Goal: Task Accomplishment & Management: Complete application form

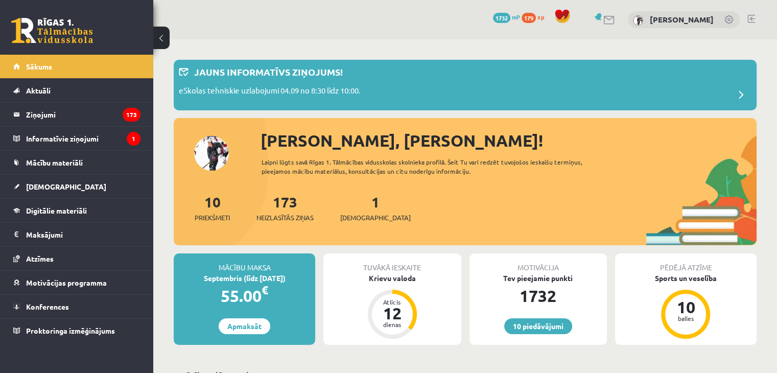
drag, startPoint x: 0, startPoint y: 0, endPoint x: 49, endPoint y: 35, distance: 60.0
click at [49, 35] on link at bounding box center [52, 31] width 82 height 26
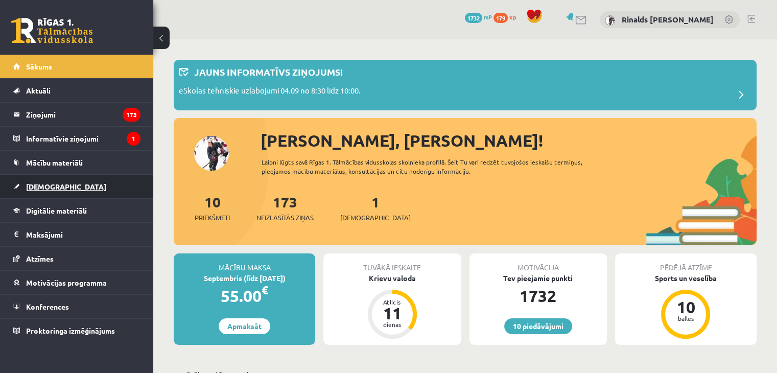
click at [90, 189] on link "[DEMOGRAPHIC_DATA]" at bounding box center [76, 187] width 127 height 24
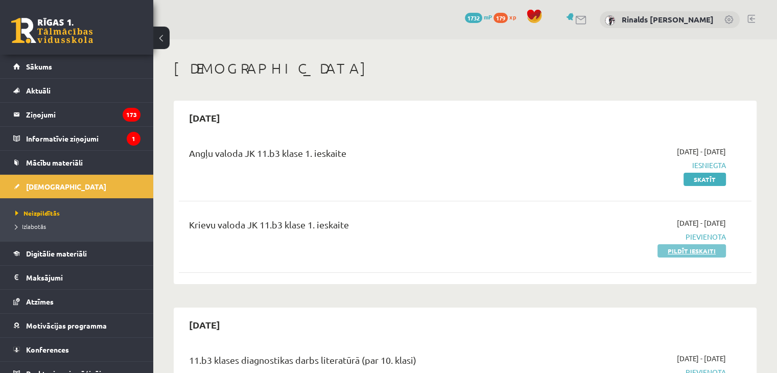
click at [703, 251] on link "Pildīt ieskaiti" at bounding box center [692, 250] width 68 height 13
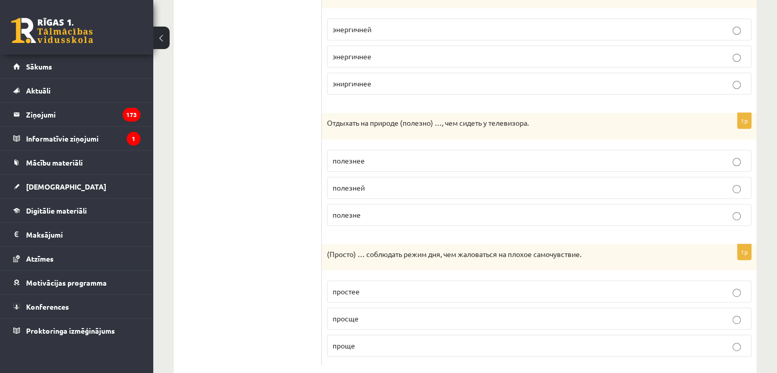
scroll to position [510, 0]
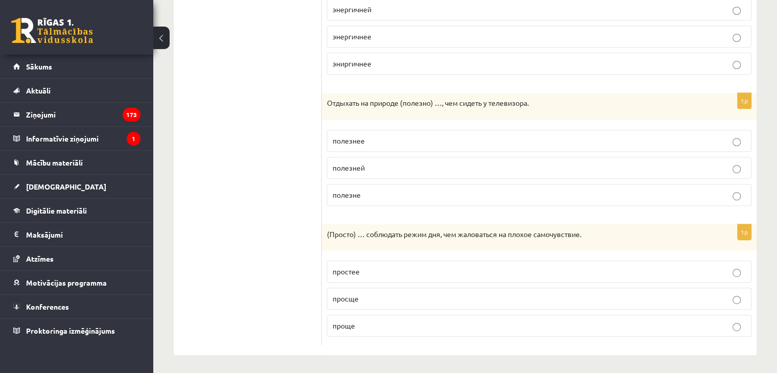
click at [467, 322] on p "проще" at bounding box center [540, 325] width 414 height 11
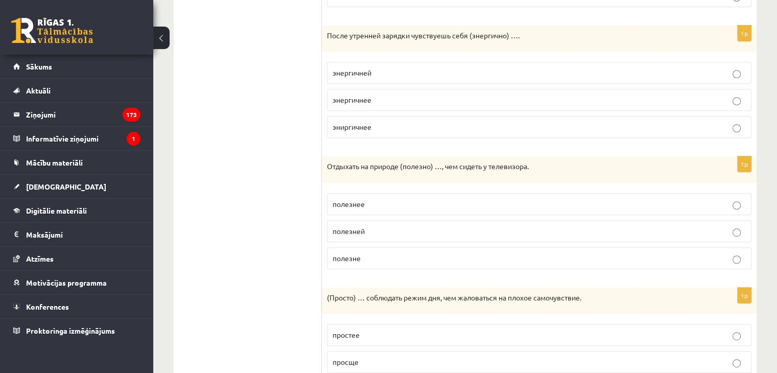
scroll to position [446, 0]
click at [482, 207] on p "полезнее" at bounding box center [540, 205] width 414 height 11
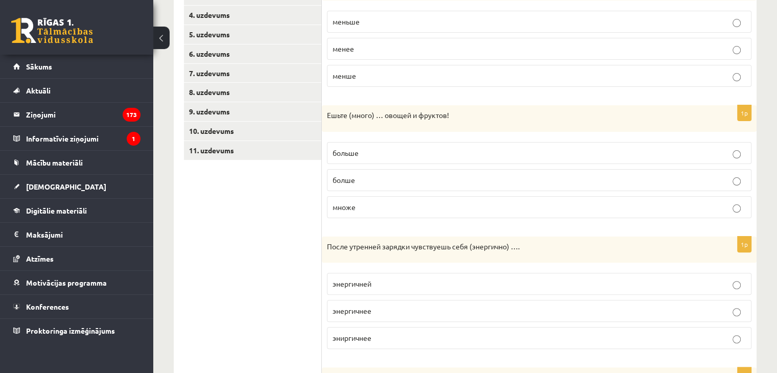
scroll to position [235, 0]
click at [554, 157] on p "больше" at bounding box center [540, 153] width 414 height 11
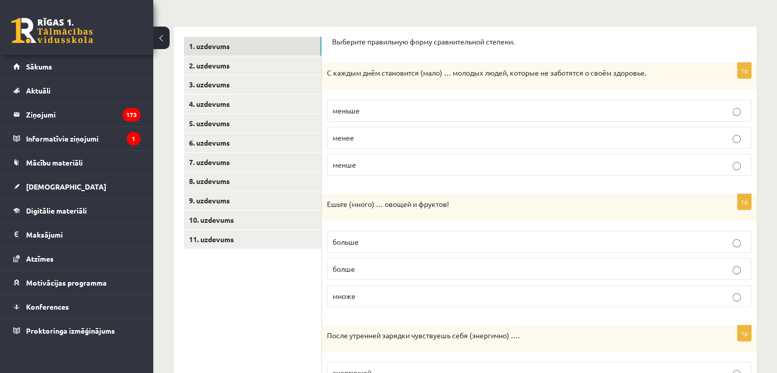
scroll to position [145, 0]
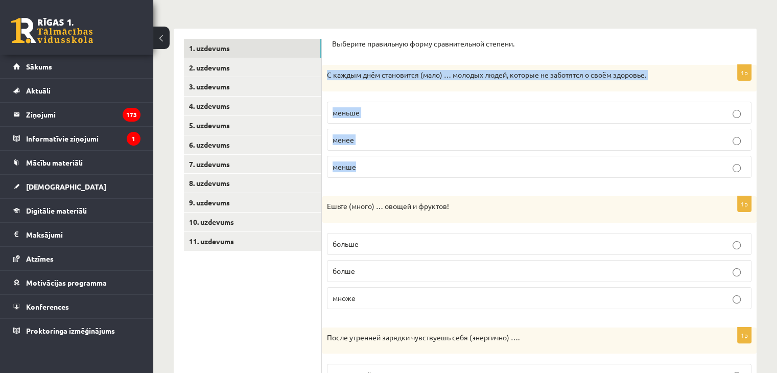
drag, startPoint x: 327, startPoint y: 74, endPoint x: 532, endPoint y: 179, distance: 230.4
click at [532, 179] on div "1p С каждым днём становится (мало) … молодых людей, которые не заботятся о своё…" at bounding box center [539, 125] width 435 height 121
copy div "С каждым днём становится (мало) … молодых людей, которые не заботятся о своём з…"
click at [463, 111] on p "меньше" at bounding box center [540, 112] width 414 height 11
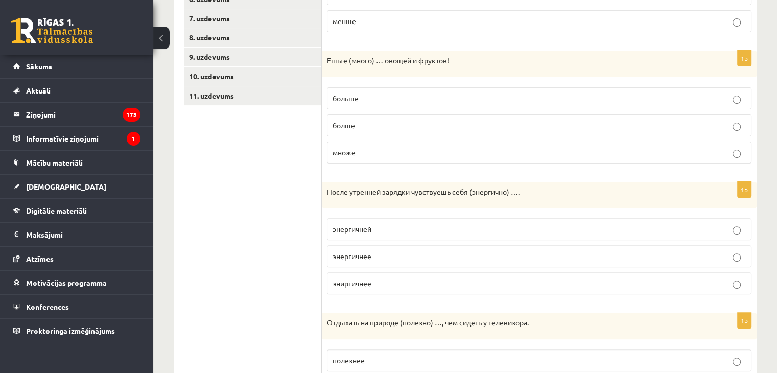
scroll to position [300, 0]
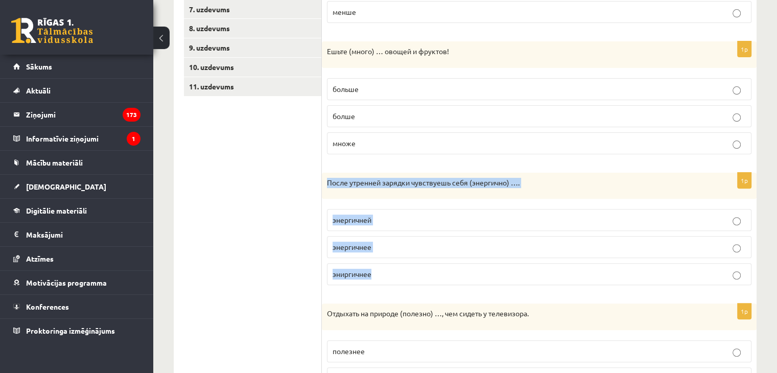
drag, startPoint x: 325, startPoint y: 180, endPoint x: 500, endPoint y: 284, distance: 203.5
click at [500, 284] on div "1p После утренней зарядки чувствуешь себя (энергично) …. энергичней энергичнее …" at bounding box center [539, 233] width 435 height 121
copy div "После утренней зарядки чувствуешь себя (энергично) …. энергичней энергичнее эни…"
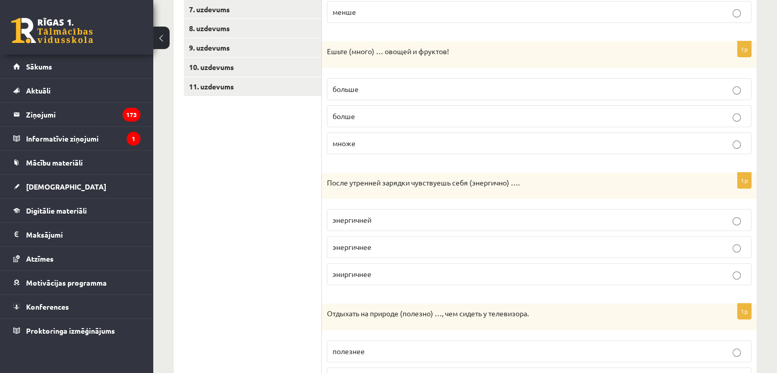
click at [270, 281] on ul "1. uzdevums 2. uzdevums 3. uzdevums 4. uzdevums 5. uzdevums 6. uzdevums 7. uzde…" at bounding box center [253, 220] width 138 height 672
click at [366, 238] on label "энергичнее" at bounding box center [539, 247] width 425 height 22
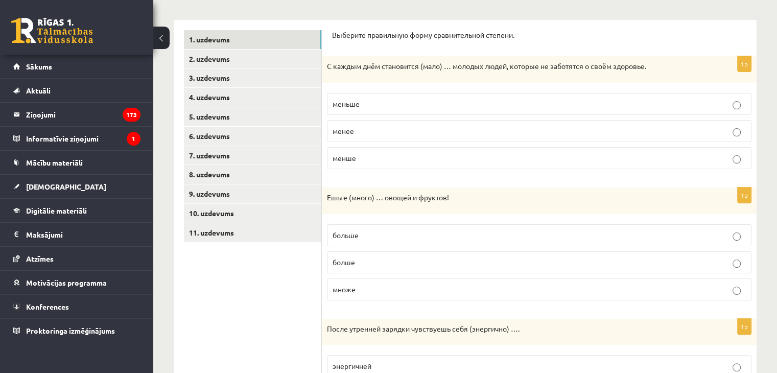
scroll to position [151, 0]
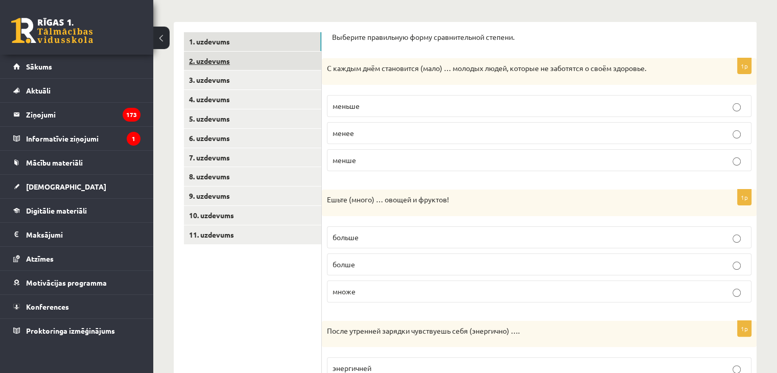
click at [224, 55] on link "2. uzdevums" at bounding box center [252, 61] width 137 height 19
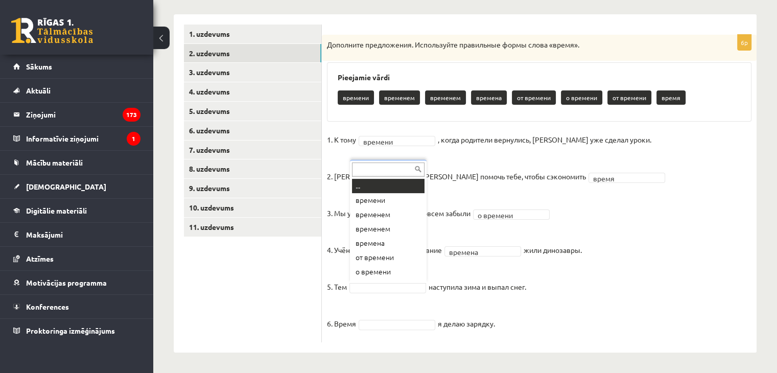
scroll to position [12, 0]
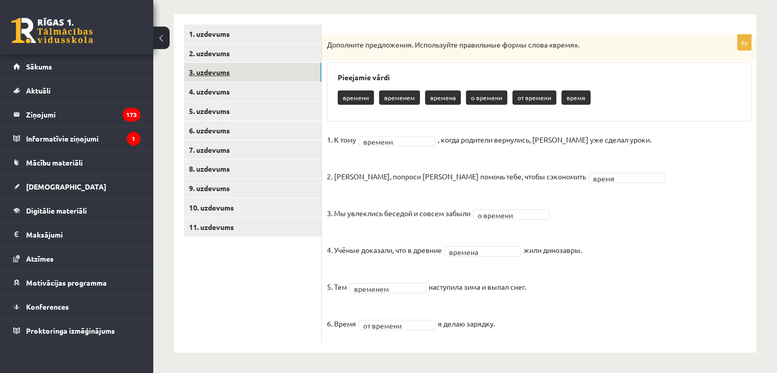
click at [230, 73] on link "3. uzdevums" at bounding box center [252, 72] width 137 height 19
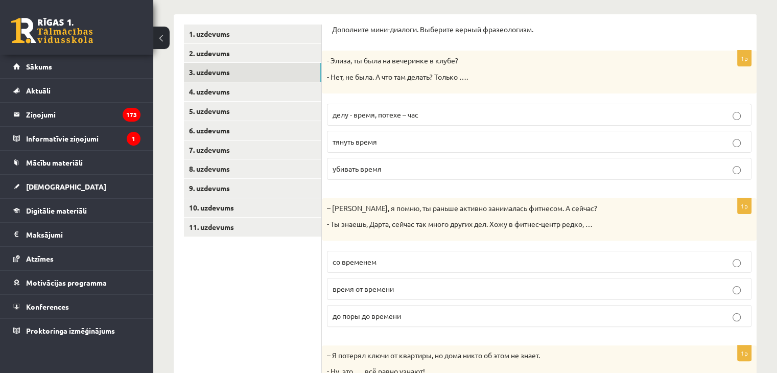
click at [436, 174] on label "убивать время" at bounding box center [539, 169] width 425 height 22
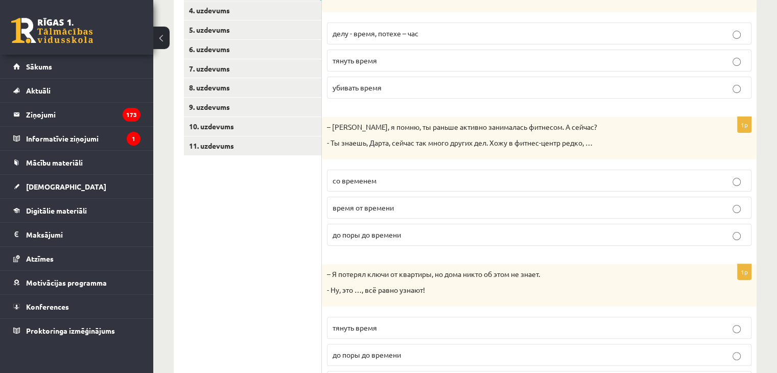
scroll to position [241, 0]
click at [720, 202] on p "время от времени" at bounding box center [540, 207] width 414 height 11
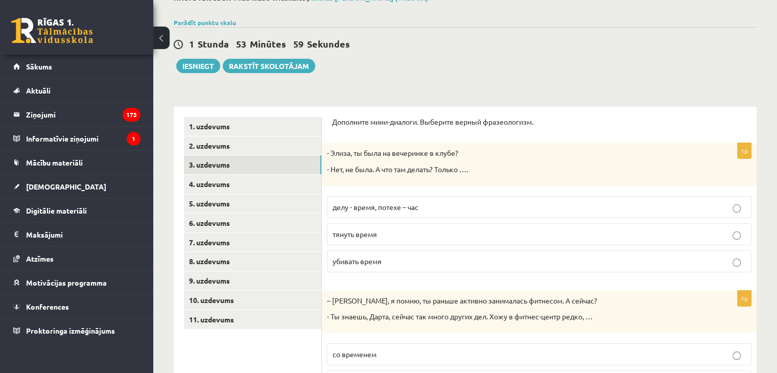
scroll to position [67, 0]
click at [335, 121] on p "Дополните мини-диалоги. Выберите верный фразеологизм." at bounding box center [539, 121] width 415 height 10
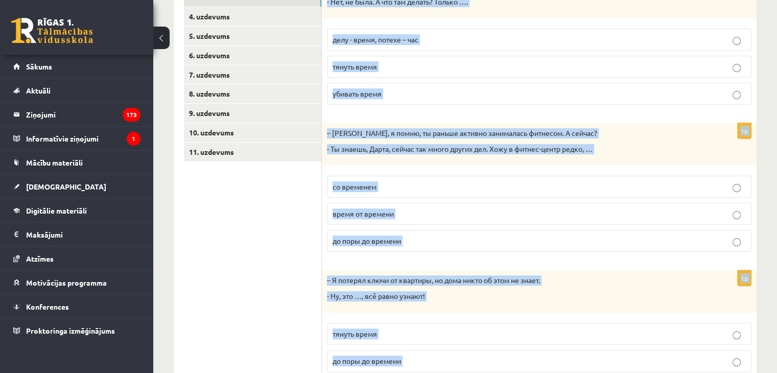
scroll to position [444, 0]
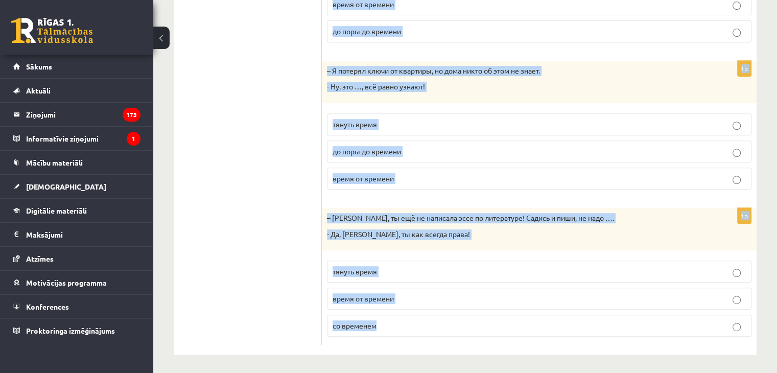
drag, startPoint x: 331, startPoint y: 119, endPoint x: 698, endPoint y: 373, distance: 445.9
copy form "Дополните мини-диалоги. Выберите верный фразеологизм. 1p - Элиза, ты была на ве…"
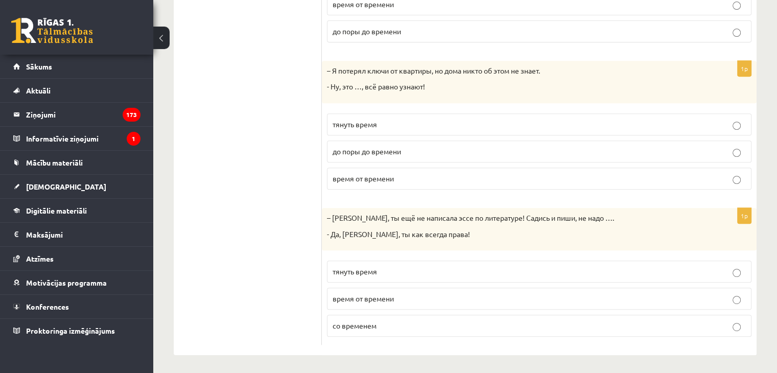
click at [286, 117] on ul "1. uzdevums 2. uzdevums 3. uzdevums 4. uzdevums 5. uzdevums 6. uzdevums 7. uzde…" at bounding box center [253, 42] width 138 height 605
click at [364, 147] on span "до поры до времени" at bounding box center [367, 151] width 68 height 9
click at [404, 270] on p "тянуть время" at bounding box center [540, 271] width 414 height 11
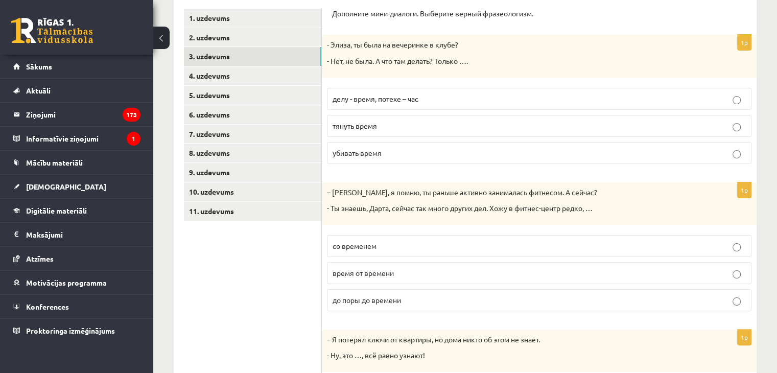
scroll to position [176, 0]
click at [288, 82] on link "4. uzdevums" at bounding box center [252, 74] width 137 height 19
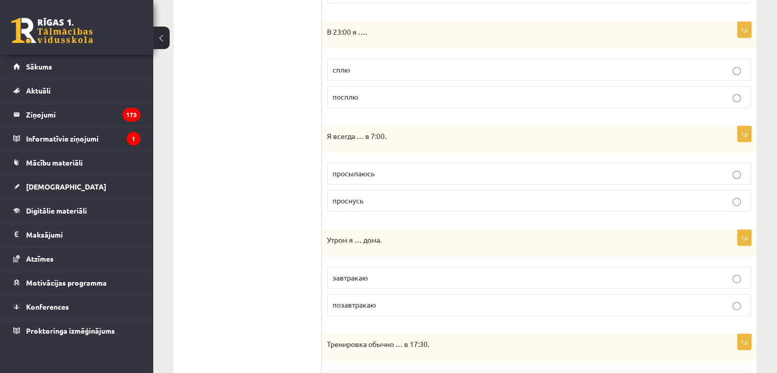
scroll to position [519, 0]
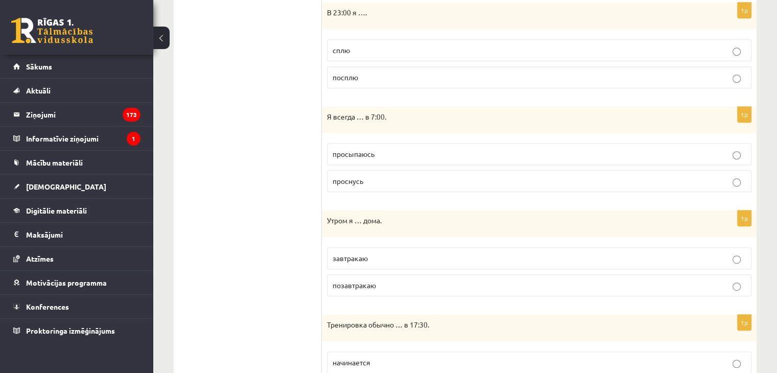
click at [582, 153] on p "просыпаюсь" at bounding box center [540, 154] width 414 height 11
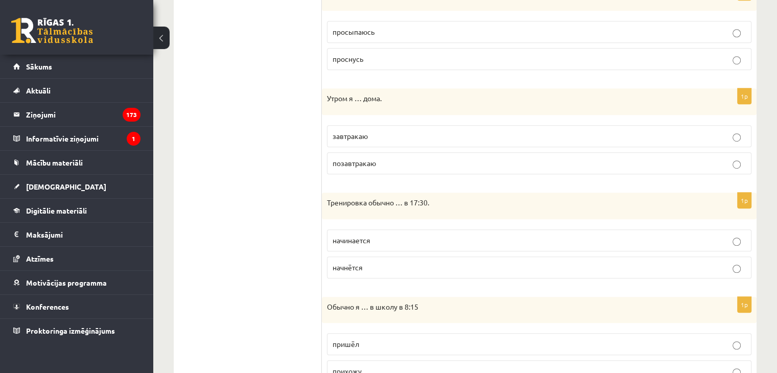
scroll to position [643, 0]
click at [453, 240] on p "начинается" at bounding box center [540, 239] width 414 height 11
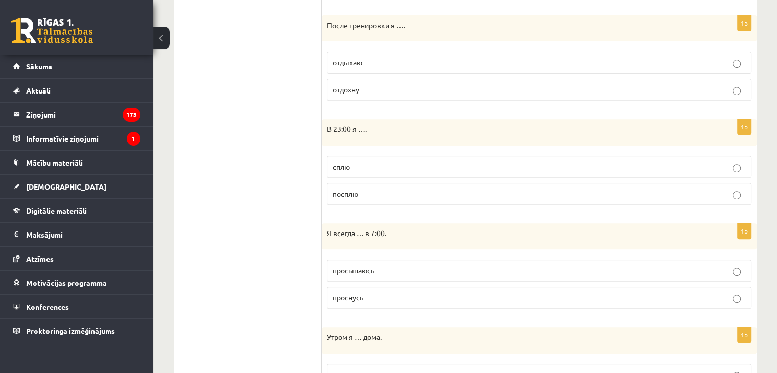
scroll to position [395, 0]
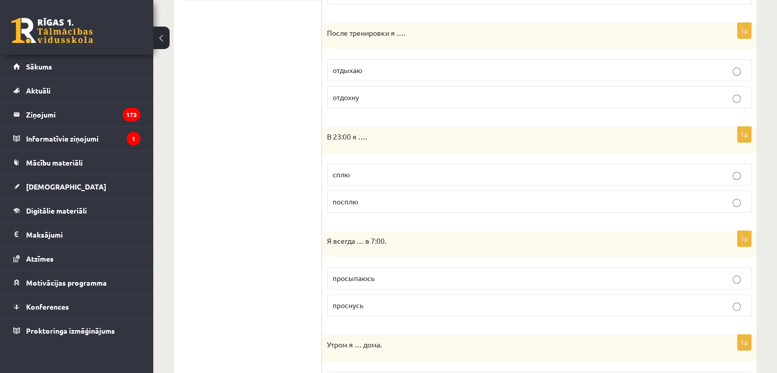
click at [617, 166] on label "сплю" at bounding box center [539, 175] width 425 height 22
click at [569, 68] on p "отдыхаю" at bounding box center [540, 70] width 414 height 11
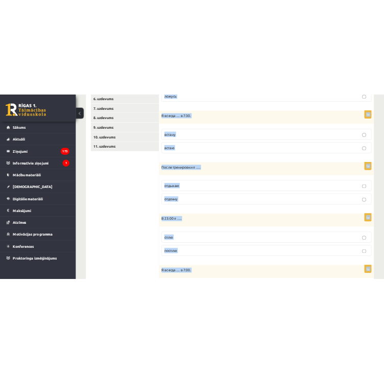
scroll to position [686, 0]
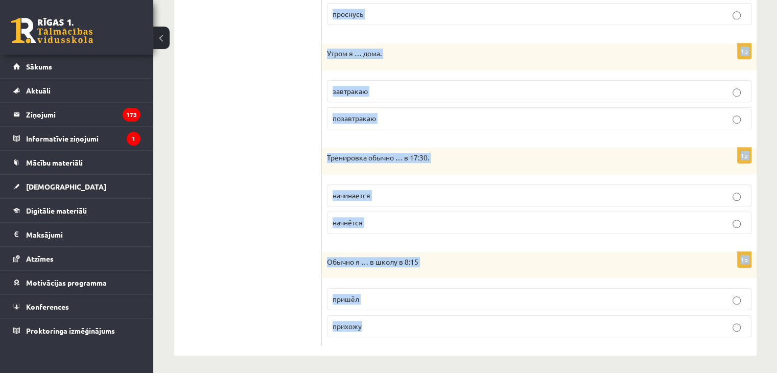
drag, startPoint x: 328, startPoint y: 178, endPoint x: 588, endPoint y: 350, distance: 312.2
copy form "Выберите правильную форму глагола (НСВ / СВ). 1p Обычно я … спать в 22:00. лягу…"
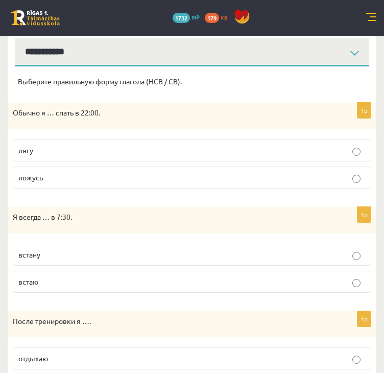
scroll to position [127, 0]
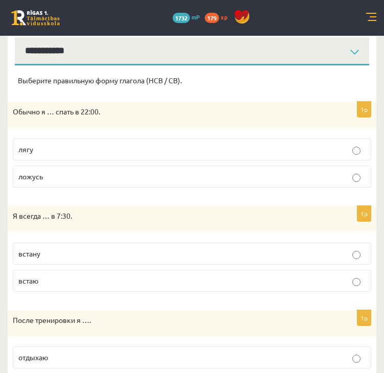
click at [352, 176] on p "ложусь" at bounding box center [192, 176] width 348 height 11
click at [348, 280] on p "встаю" at bounding box center [192, 281] width 348 height 11
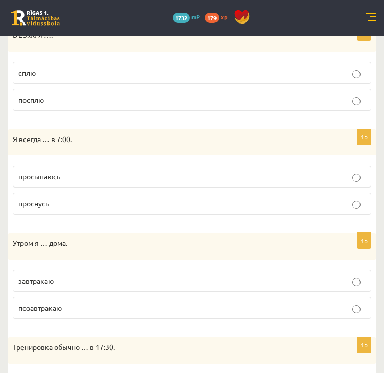
scroll to position [533, 0]
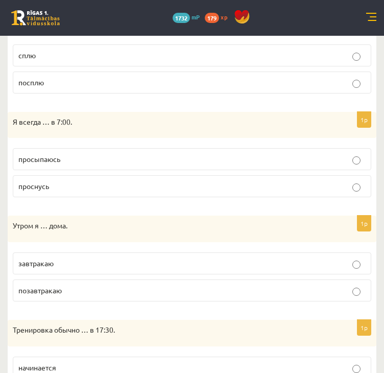
click at [290, 258] on p "завтракаю" at bounding box center [192, 263] width 348 height 11
drag, startPoint x: 382, startPoint y: 239, endPoint x: 383, endPoint y: 262, distance: 22.5
click at [383, 262] on div "Krievu valoda JK 11.b3 klase 1. ieskaite , Rinalds Ūdris (11.b3 JK) Parādīt pun…" at bounding box center [192, 19] width 384 height 1033
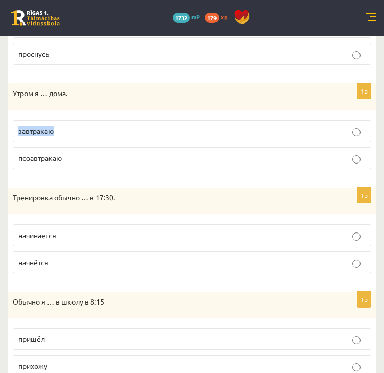
scroll to position [693, 0]
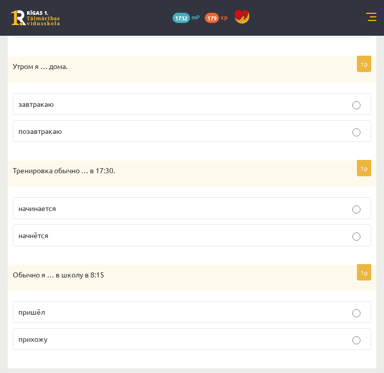
click at [255, 343] on label "прихожу" at bounding box center [192, 339] width 359 height 22
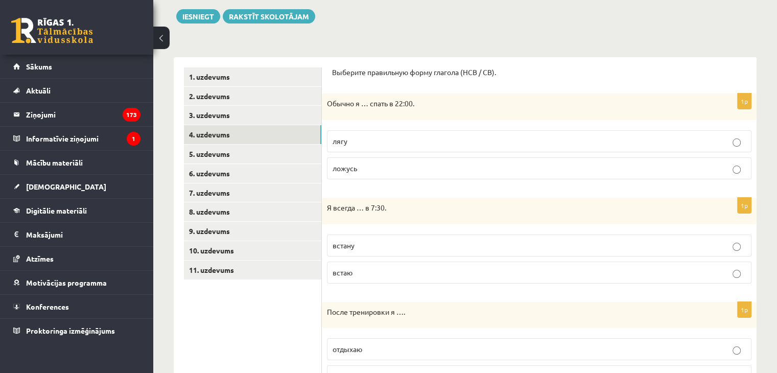
scroll to position [123, 0]
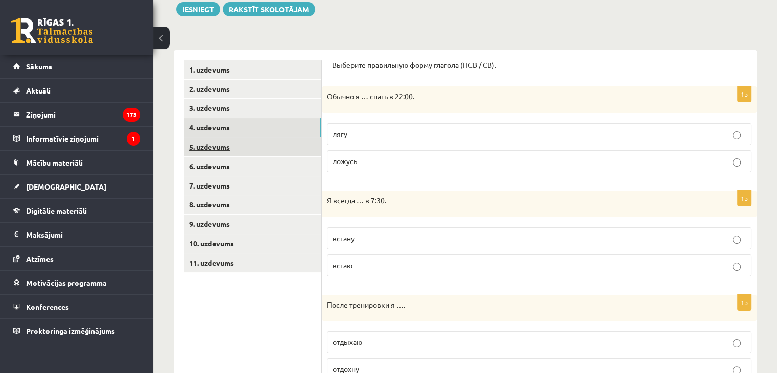
click at [245, 149] on link "5. uzdevums" at bounding box center [252, 146] width 137 height 19
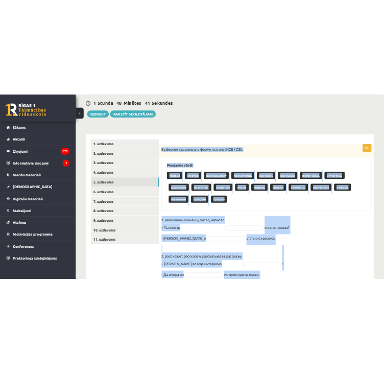
scroll to position [354, 0]
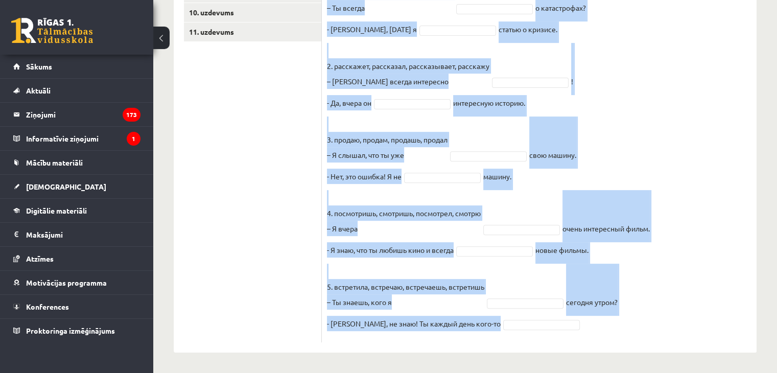
drag, startPoint x: 326, startPoint y: 191, endPoint x: 654, endPoint y: 366, distance: 371.4
click at [654, 366] on div "Krievu valoda JK 11.b3 klase 1. ieskaite , Rinalds Ūdris (11.b3 JK) Parādīt pun…" at bounding box center [465, 29] width 624 height 688
copy div "Выберите правильную форму глагола (НСВ / СВ). Pieejamie vārdi продал смотрю рас…"
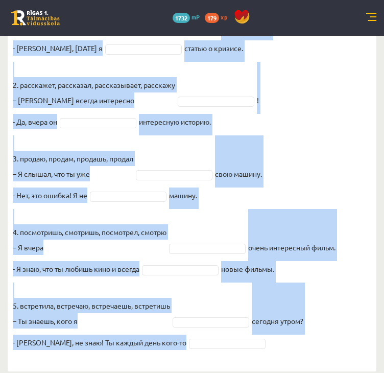
click at [336, 189] on fieldset "1. напишешь, пишешь, писал, написал – Ты всегда о катастрофах? - Нет, вчера я с…" at bounding box center [192, 180] width 359 height 353
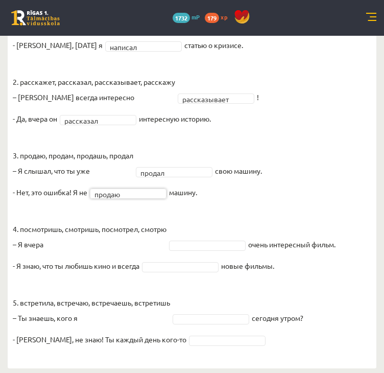
scroll to position [336, 0]
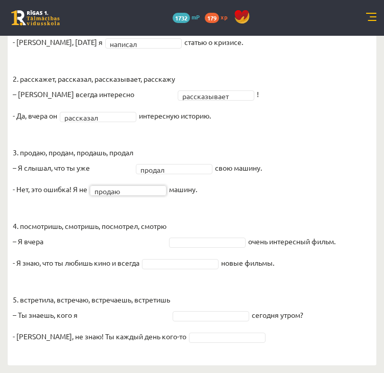
click at [238, 250] on fieldset "**********" at bounding box center [192, 173] width 359 height 353
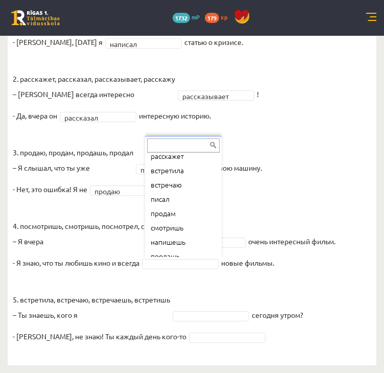
scroll to position [92, 0]
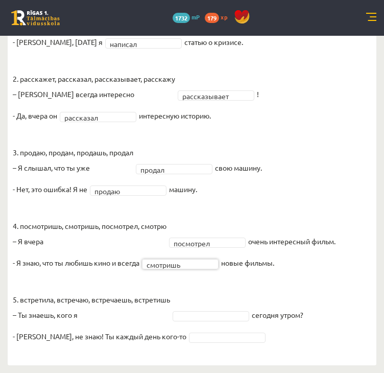
click at [246, 309] on fieldset "**********" at bounding box center [192, 173] width 359 height 353
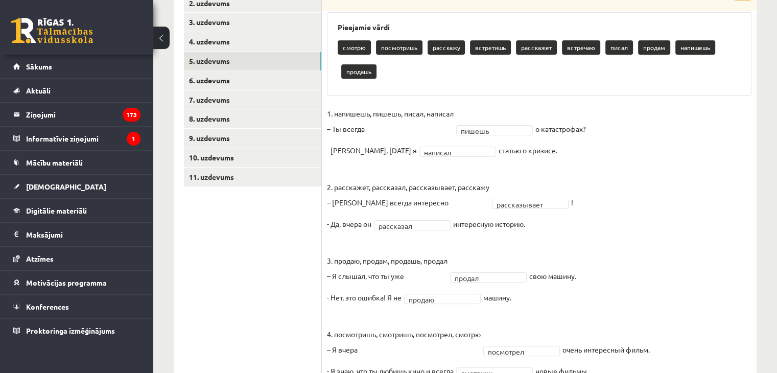
scroll to position [210, 0]
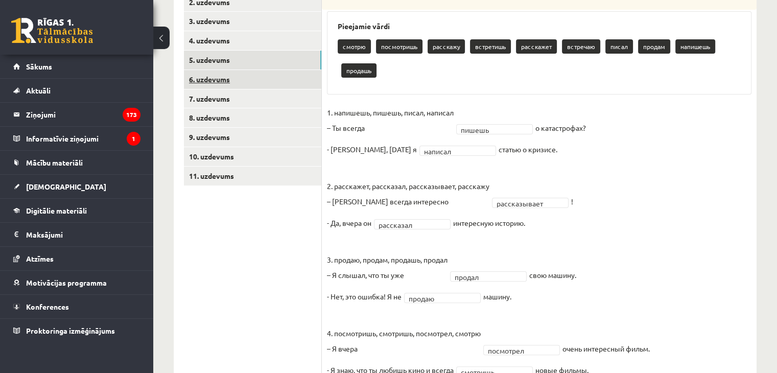
click at [228, 82] on link "6. uzdevums" at bounding box center [252, 79] width 137 height 19
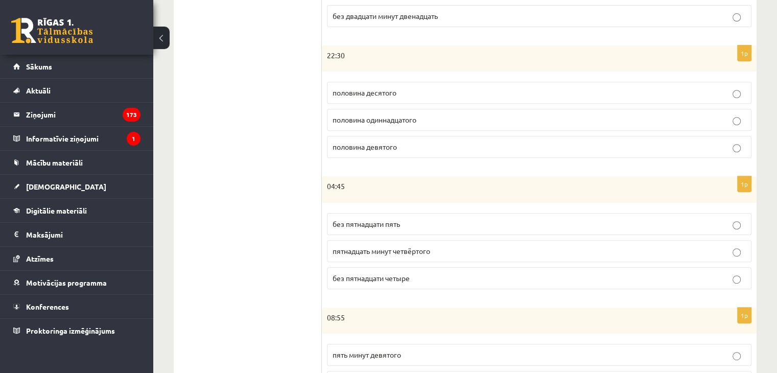
scroll to position [430, 0]
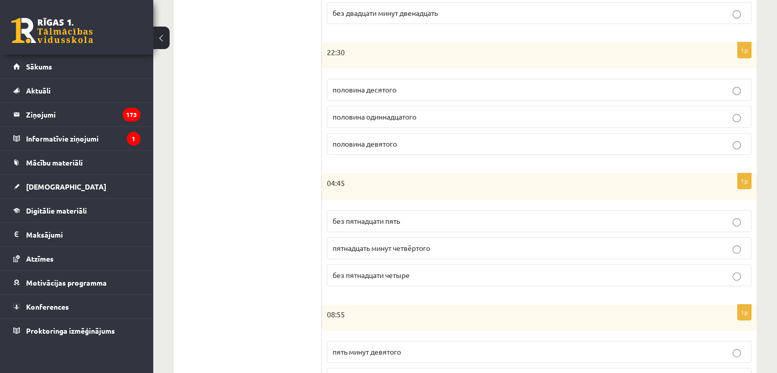
click at [720, 216] on p "без пятнадцати пять" at bounding box center [540, 221] width 414 height 11
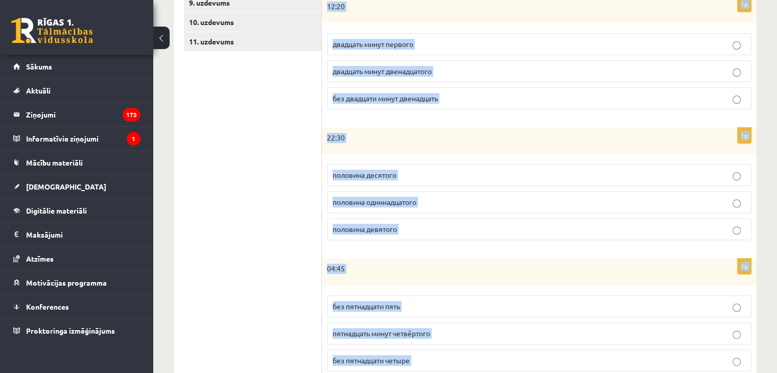
scroll to position [510, 0]
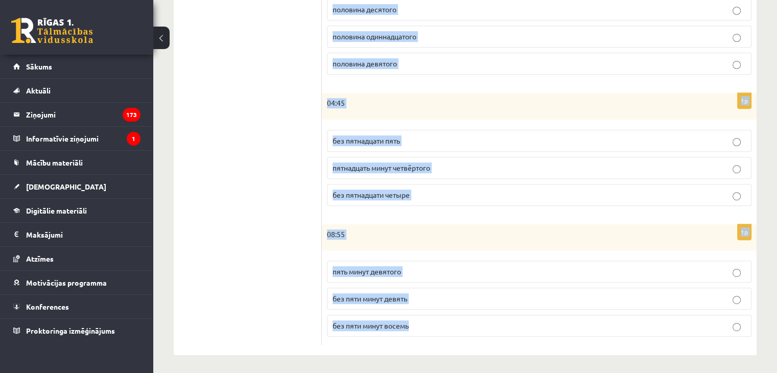
drag, startPoint x: 329, startPoint y: 42, endPoint x: 659, endPoint y: 393, distance: 481.7
copy form "Сколько времени? Выберите правильный вариант. 1p 20:50 без десяти восемь десять…"
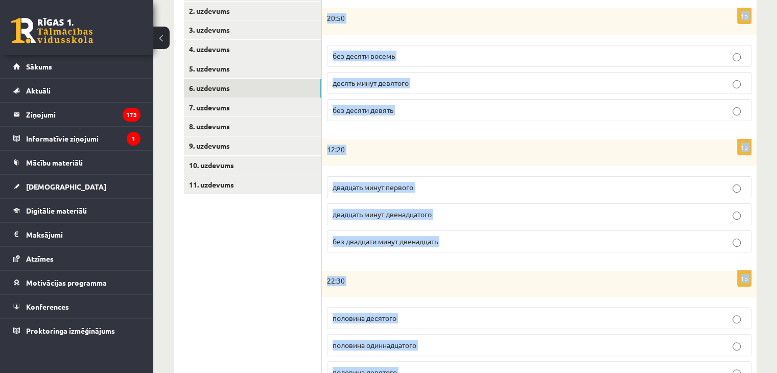
scroll to position [219, 0]
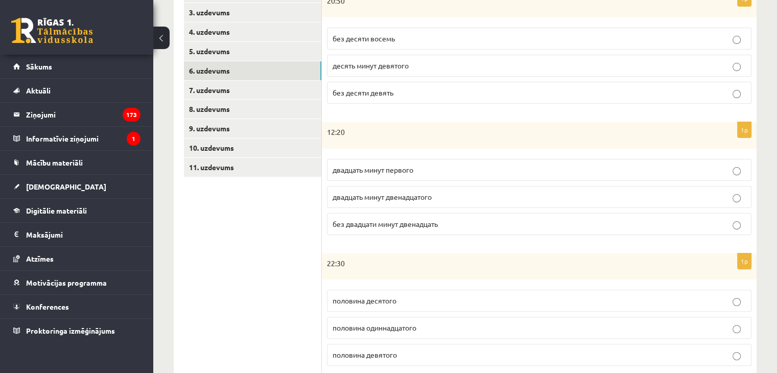
click at [179, 277] on div "1. uzdevums 2. uzdevums 3. uzdevums 4. uzdevums 5. uzdevums 6. uzdevums 7. uzde…" at bounding box center [248, 301] width 148 height 693
click at [384, 171] on span "двадцать минут первого" at bounding box center [373, 169] width 81 height 9
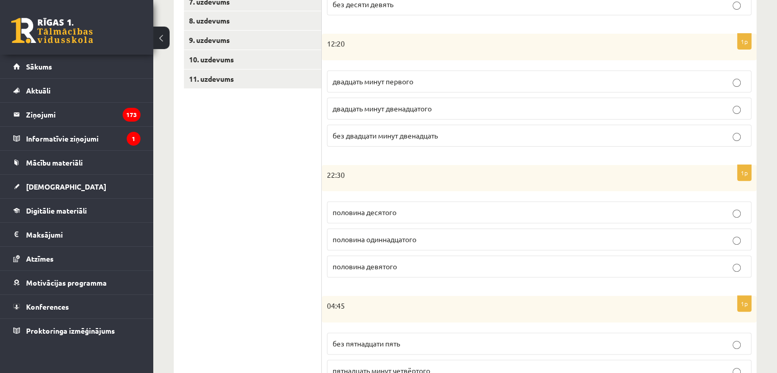
scroll to position [329, 0]
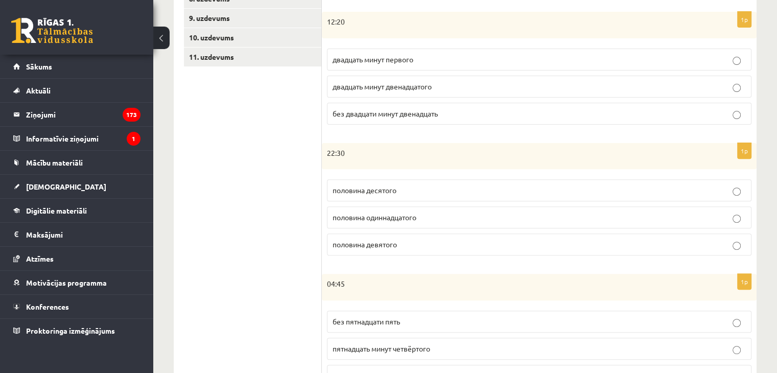
click at [474, 216] on p "половина одиннадцатого" at bounding box center [540, 217] width 414 height 11
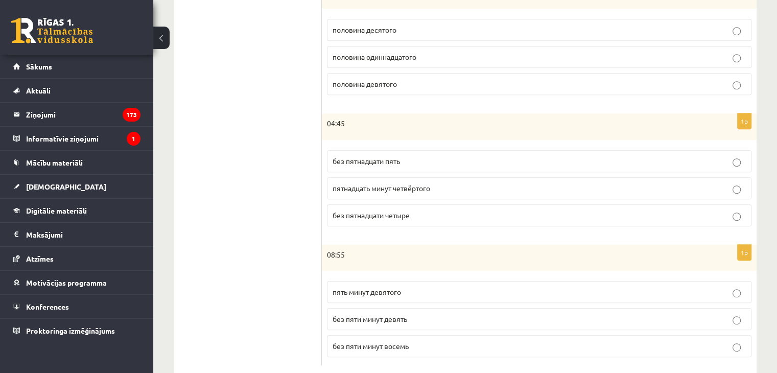
scroll to position [510, 0]
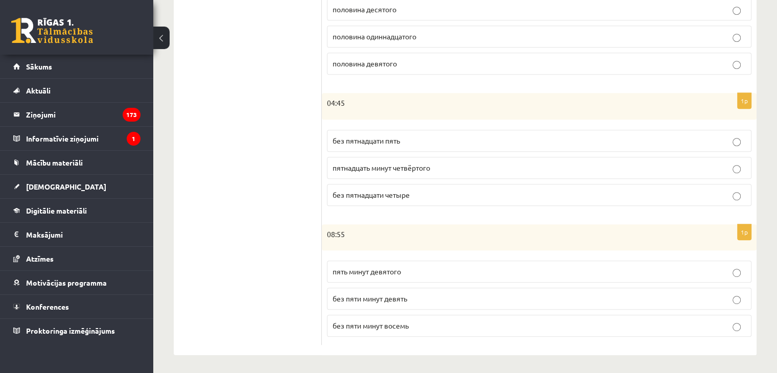
click at [637, 295] on p "без пяти минут девять" at bounding box center [540, 298] width 414 height 11
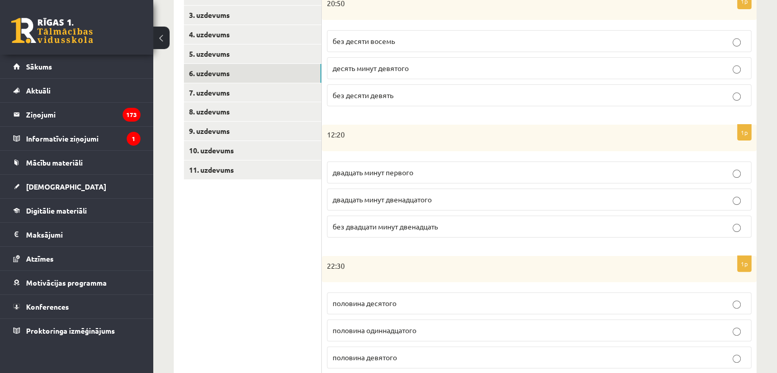
scroll to position [213, 0]
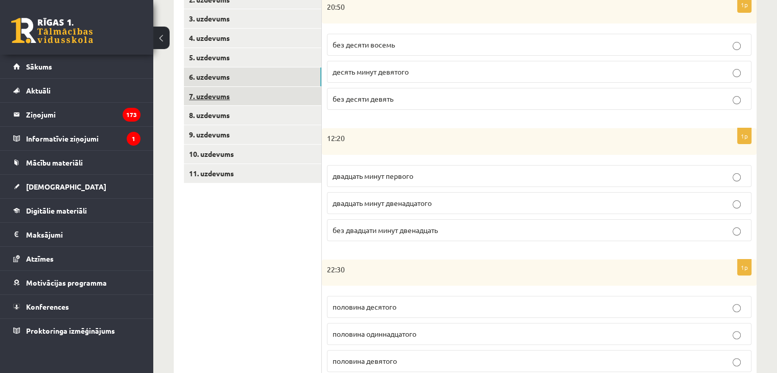
click at [299, 97] on link "7. uzdevums" at bounding box center [252, 96] width 137 height 19
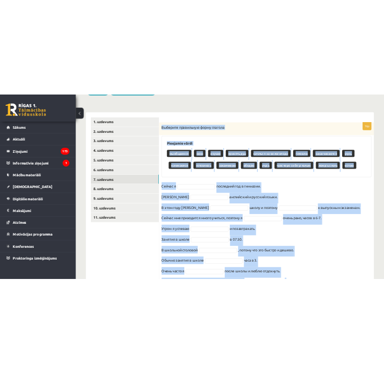
scroll to position [278, 0]
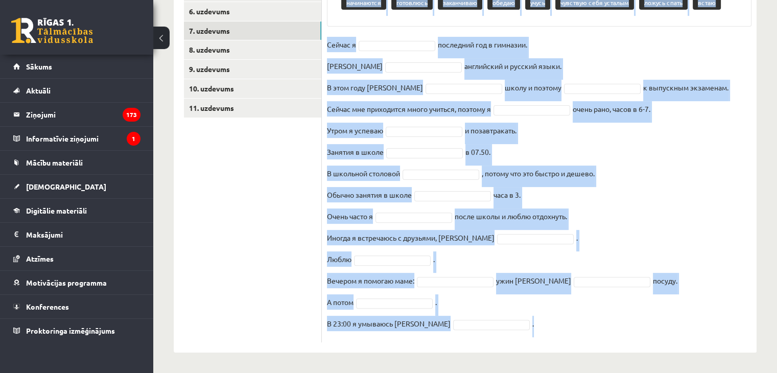
drag, startPoint x: 325, startPoint y: 64, endPoint x: 686, endPoint y: 356, distance: 464.4
click at [686, 356] on div "Krievu valoda JK 11.b3 klase 1. ieskaite , Rinalds Ūdris (11.b3 JK) Parādīt pun…" at bounding box center [465, 67] width 624 height 612
copy div "Выберите правильную форму глагола Pieejamie vārdi мыобщаемся мою изучаю принять…"
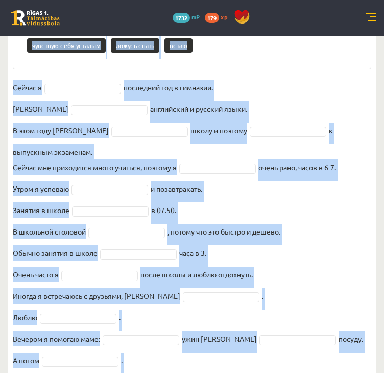
click at [233, 97] on fieldset "Сейчас я последний год в гимназии. Я английский и русский языки. В этом году я …" at bounding box center [192, 238] width 359 height 316
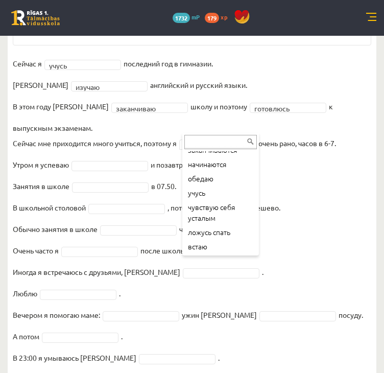
scroll to position [105, 0]
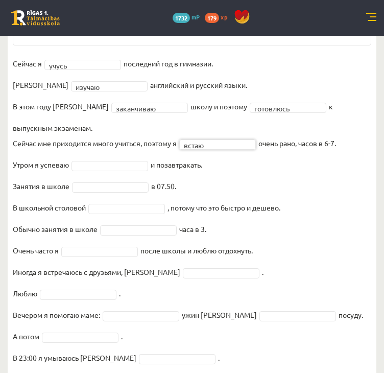
click at [112, 141] on fieldset "**********" at bounding box center [192, 214] width 359 height 316
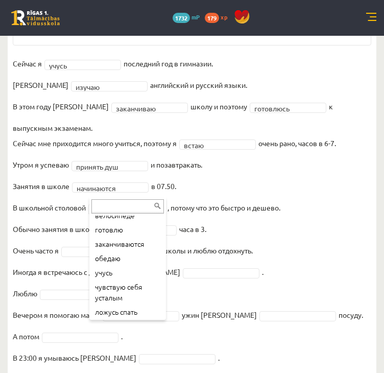
scroll to position [62, 0]
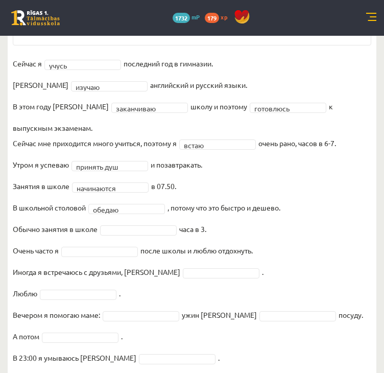
click at [157, 220] on fieldset "**********" at bounding box center [192, 214] width 359 height 316
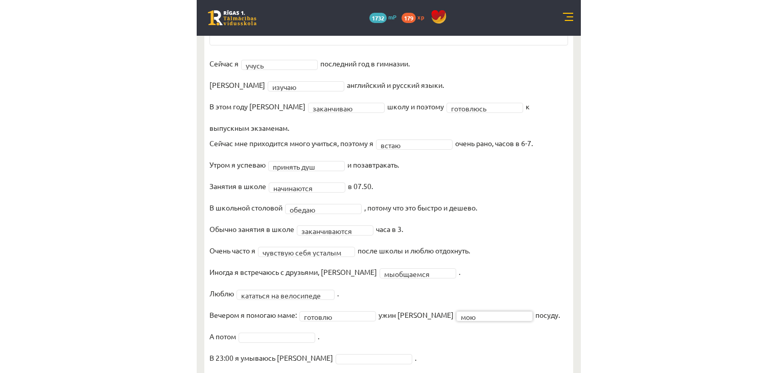
scroll to position [254, 0]
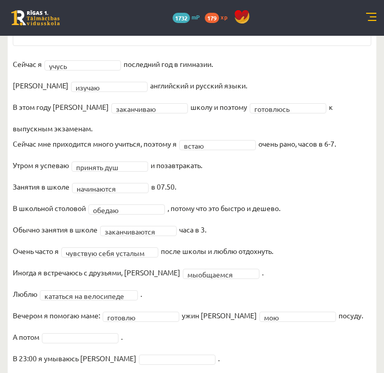
click at [90, 328] on fieldset "**********" at bounding box center [192, 214] width 359 height 316
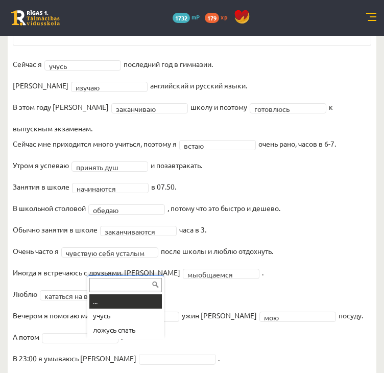
drag, startPoint x: 110, startPoint y: 345, endPoint x: 98, endPoint y: 332, distance: 17.7
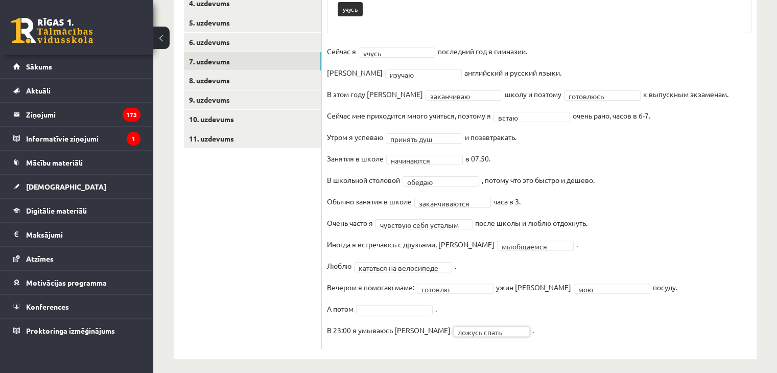
scroll to position [249, 0]
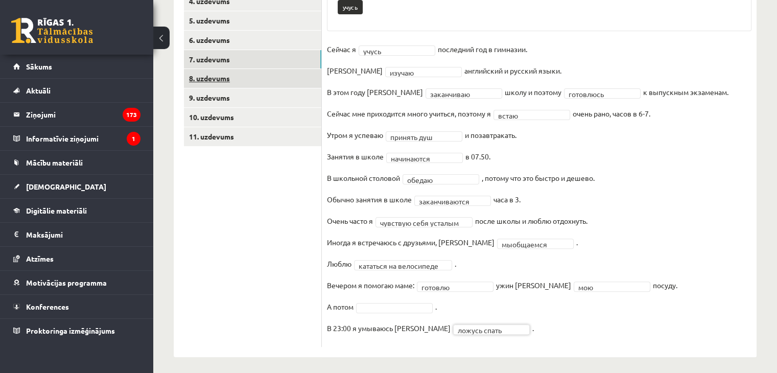
click at [234, 82] on link "8. uzdevums" at bounding box center [252, 78] width 137 height 19
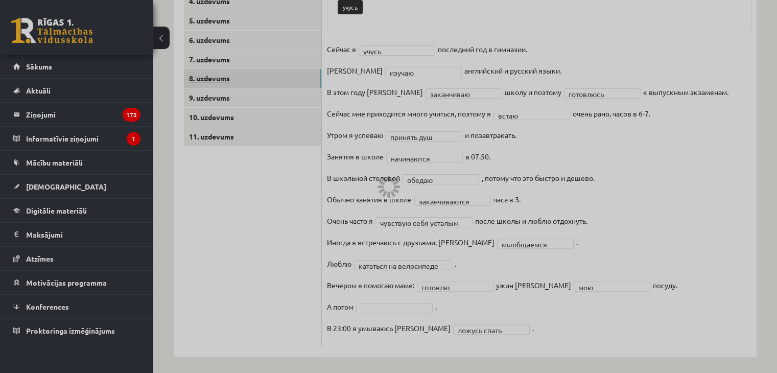
scroll to position [230, 0]
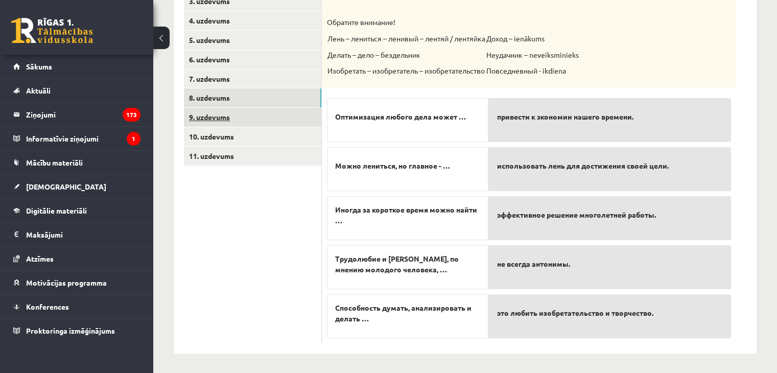
click at [275, 113] on link "9. uzdevums" at bounding box center [252, 117] width 137 height 19
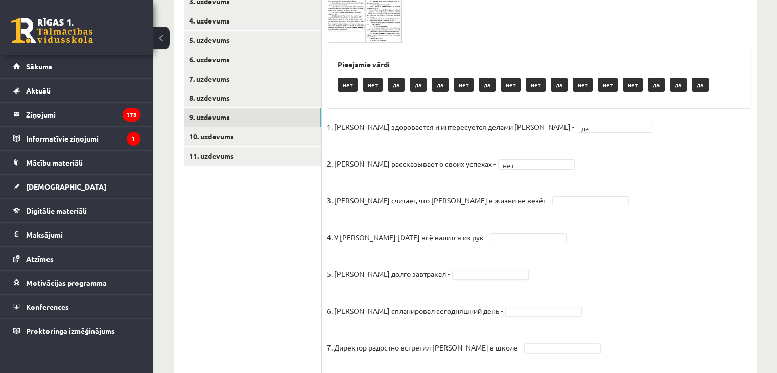
click at [550, 199] on span at bounding box center [591, 200] width 82 height 9
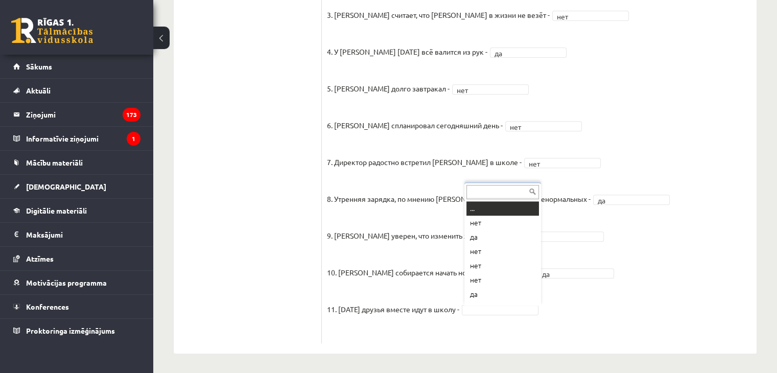
scroll to position [12, 0]
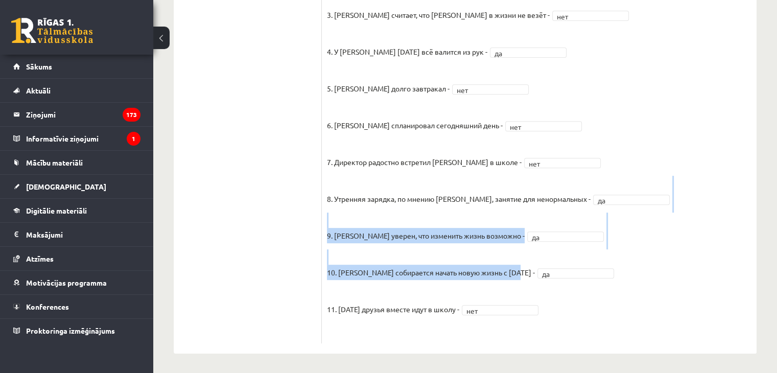
drag, startPoint x: 494, startPoint y: 266, endPoint x: 781, endPoint y: 199, distance: 294.5
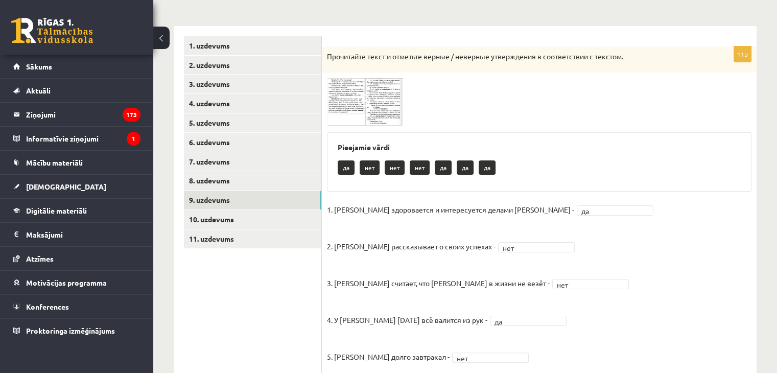
scroll to position [162, 0]
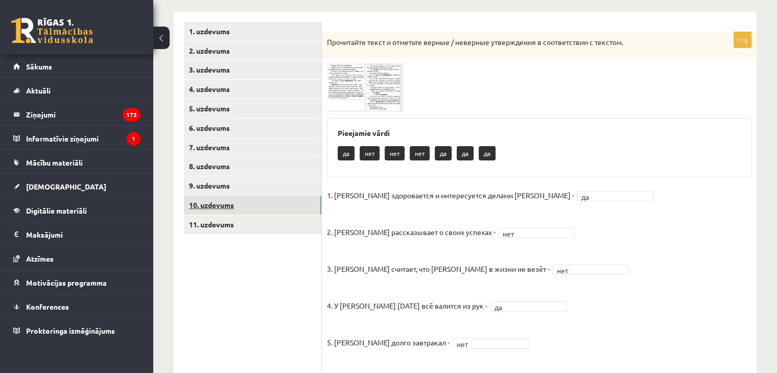
click at [272, 203] on link "10. uzdevums" at bounding box center [252, 205] width 137 height 19
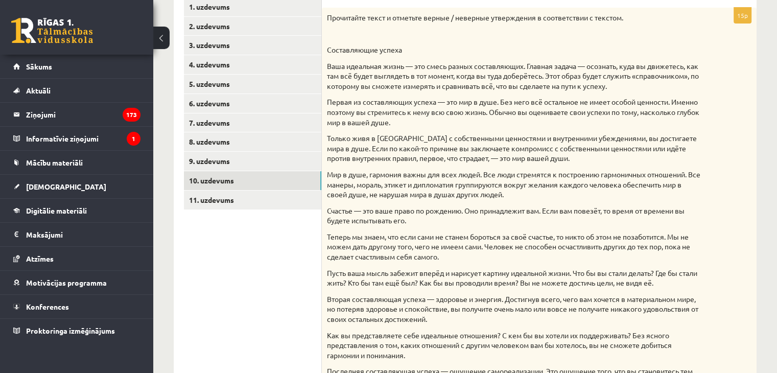
scroll to position [182, 0]
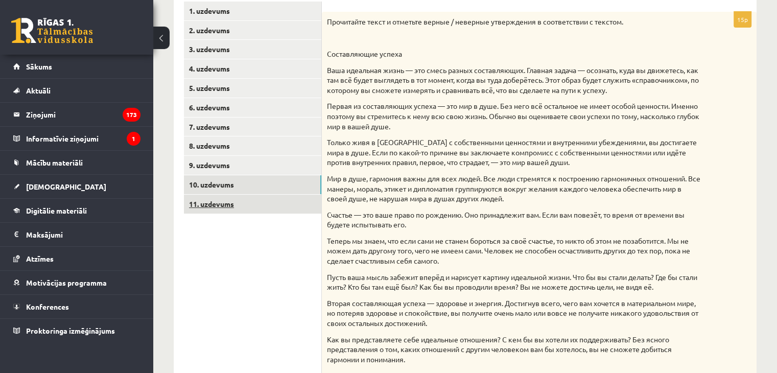
click at [270, 209] on link "11. uzdevums" at bounding box center [252, 204] width 137 height 19
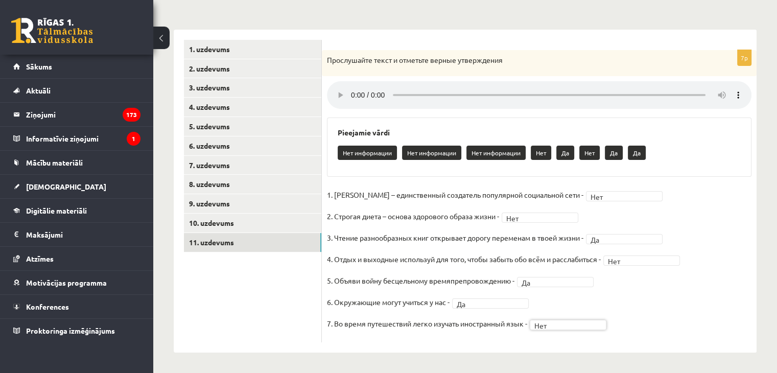
scroll to position [67, 0]
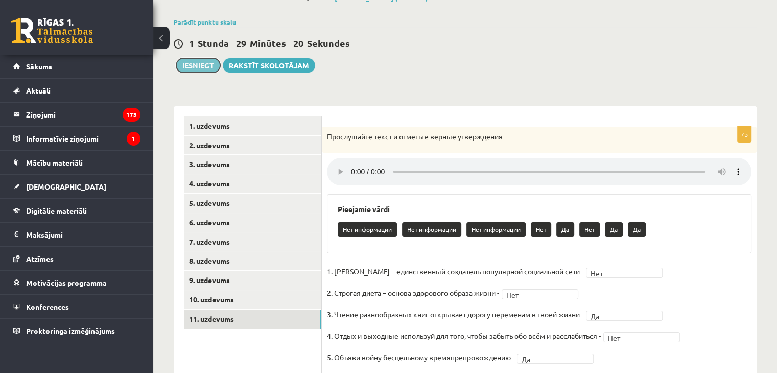
click at [207, 62] on button "Iesniegt" at bounding box center [198, 65] width 44 height 14
